Goal: Navigation & Orientation: Find specific page/section

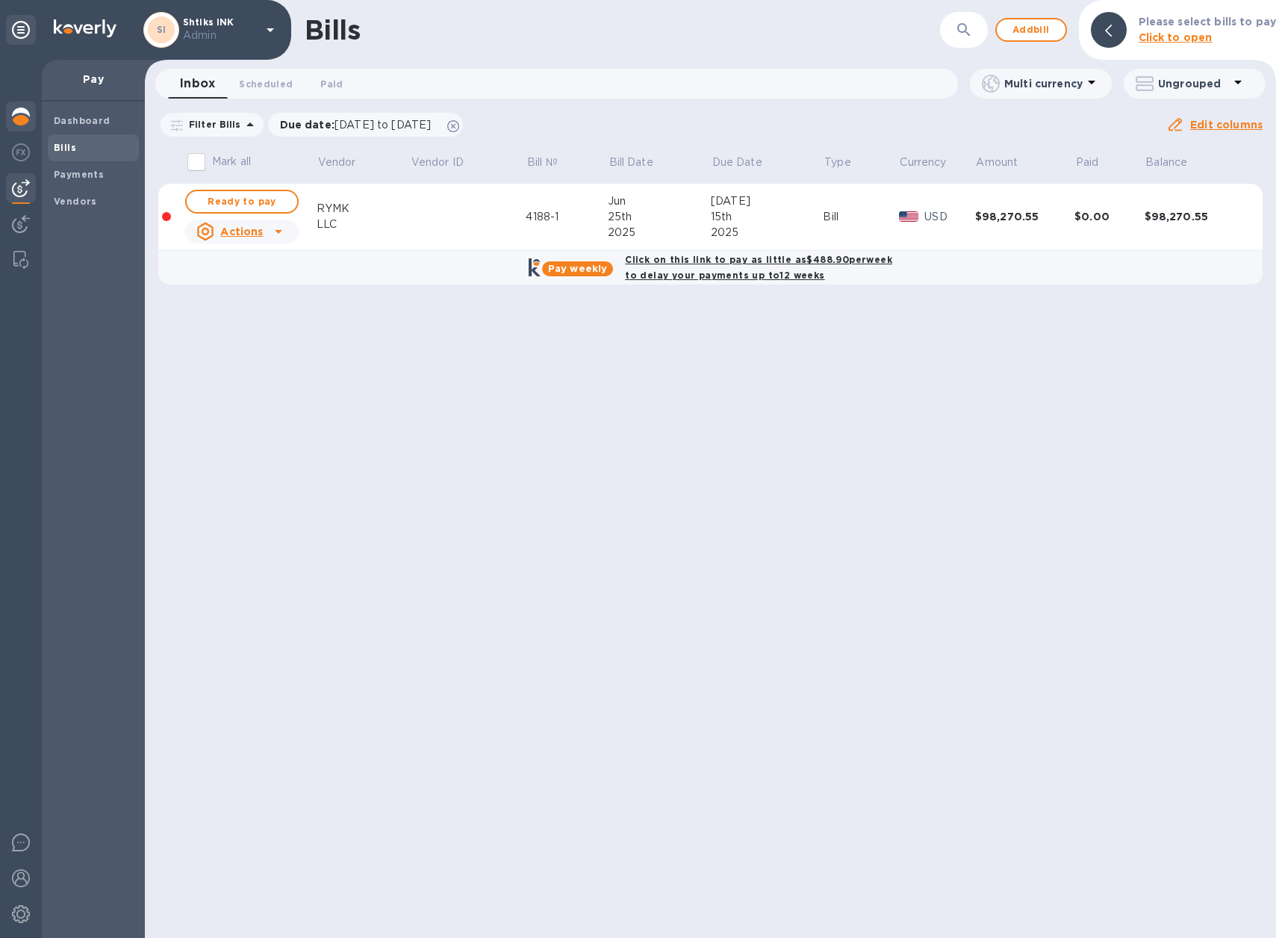
click at [16, 119] on img at bounding box center [21, 116] width 18 height 18
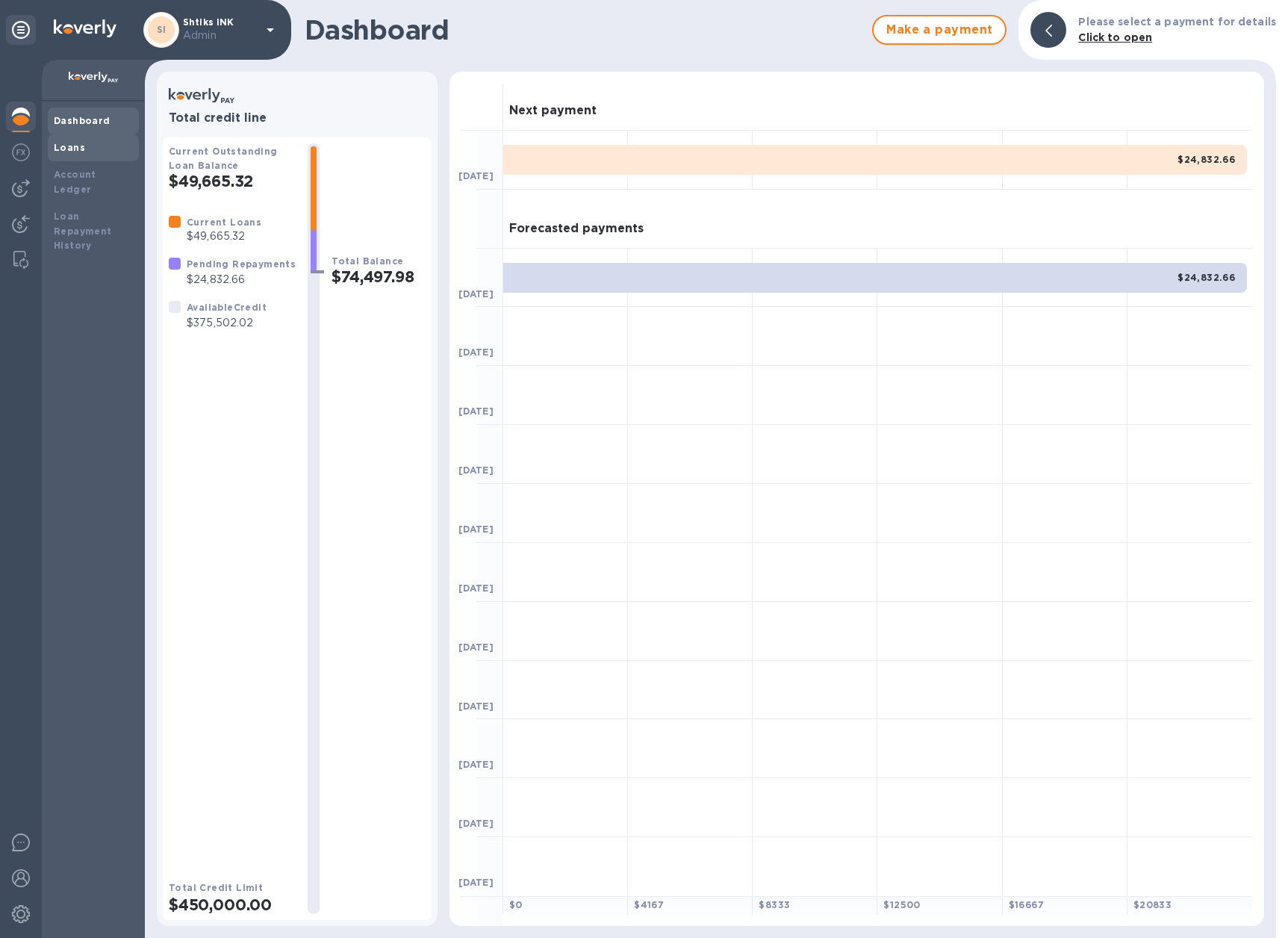
click at [75, 149] on b "Loans" at bounding box center [69, 147] width 31 height 11
